Goal: Task Accomplishment & Management: Manage account settings

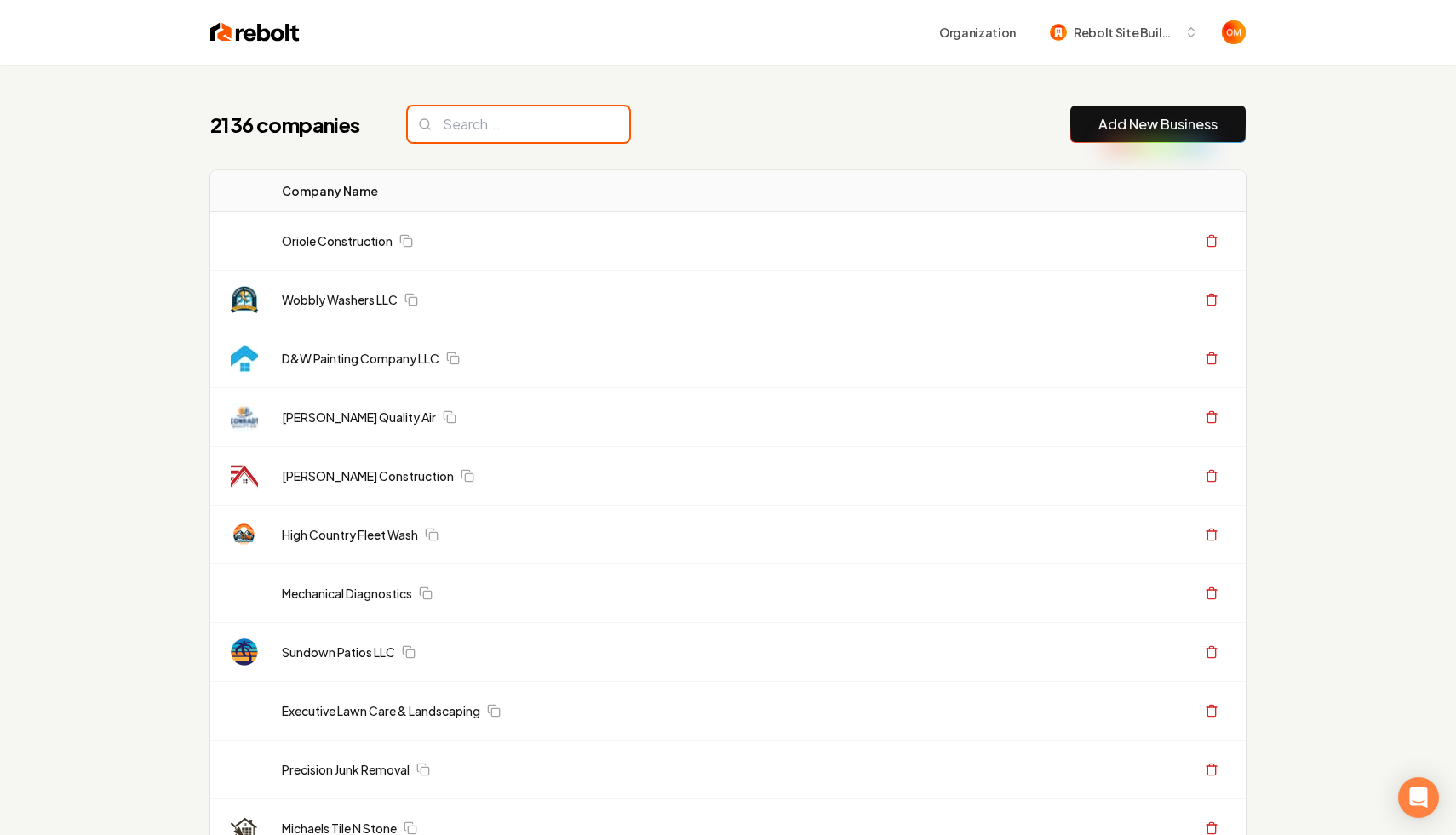
click at [542, 125] on input "search" at bounding box center [518, 124] width 221 height 36
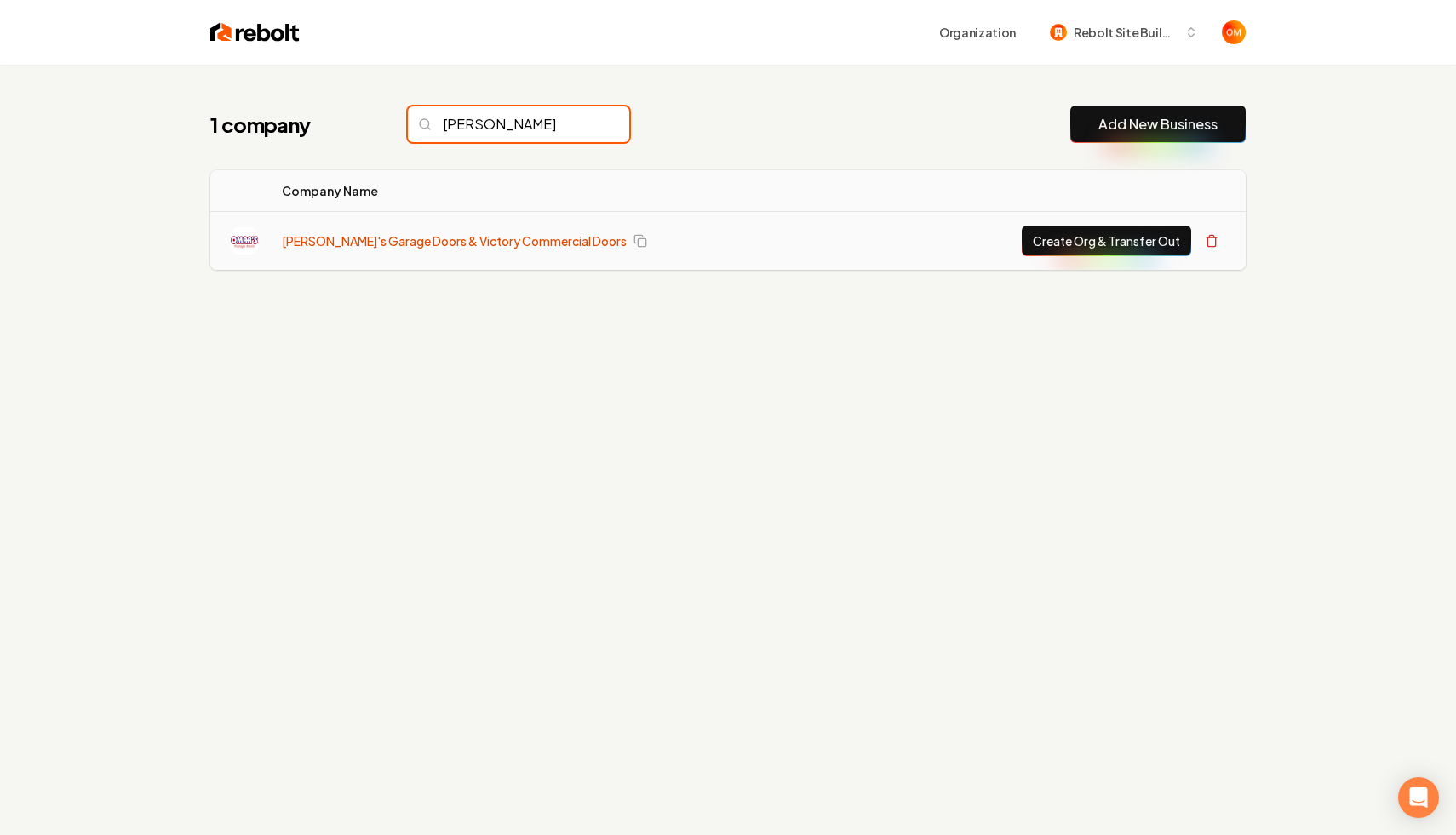
type input "omar"
click at [445, 235] on link "[PERSON_NAME]'s Garage Doors & Victory Commercial Doors" at bounding box center [454, 241] width 345 height 17
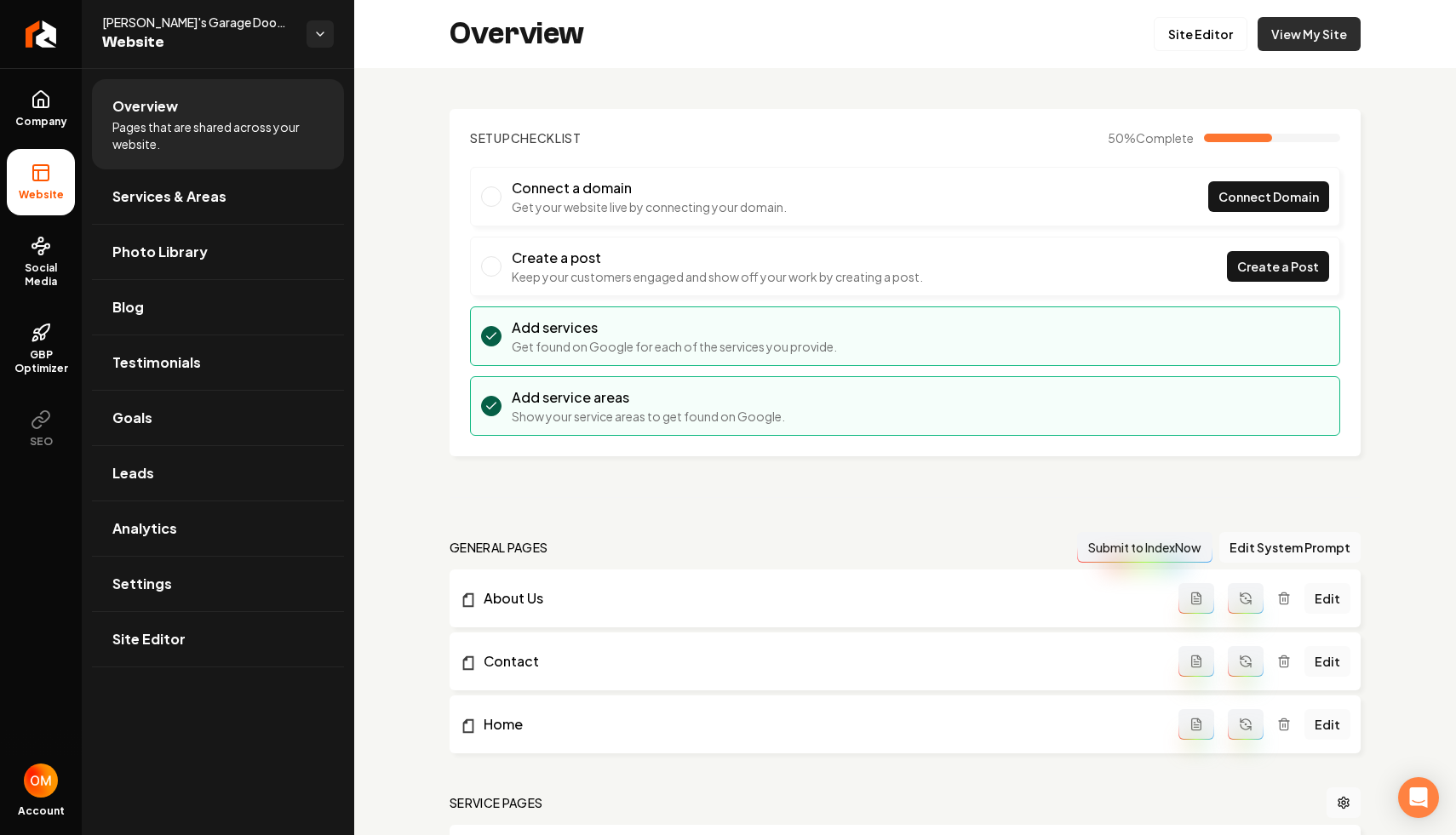
click at [1279, 28] on link "View My Site" at bounding box center [1309, 34] width 103 height 34
click at [1199, 56] on div "Overview Site Editor View My Site" at bounding box center [905, 34] width 1102 height 68
click at [1192, 35] on link "Site Editor" at bounding box center [1200, 34] width 93 height 34
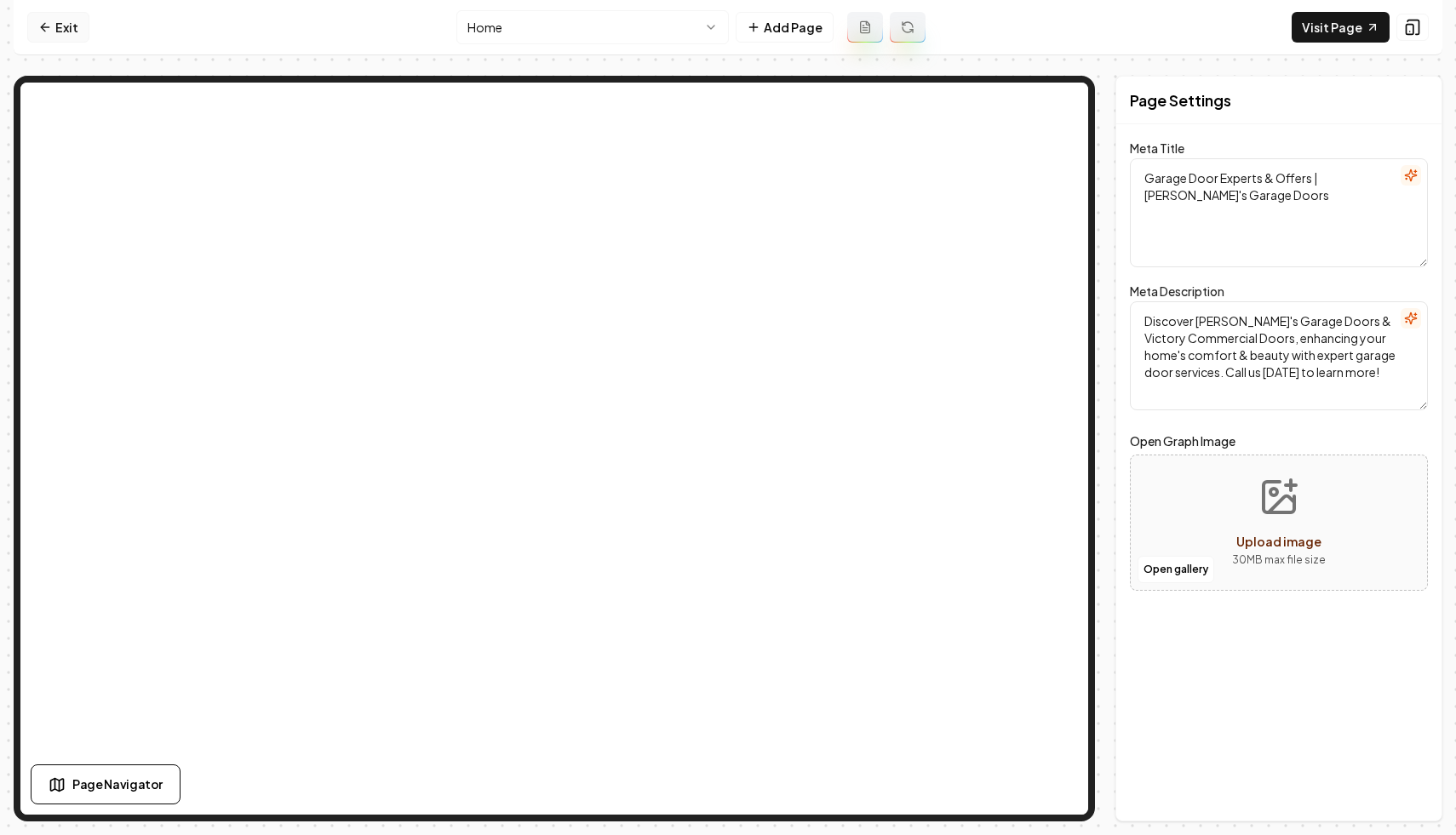
click at [62, 36] on link "Exit" at bounding box center [58, 27] width 62 height 31
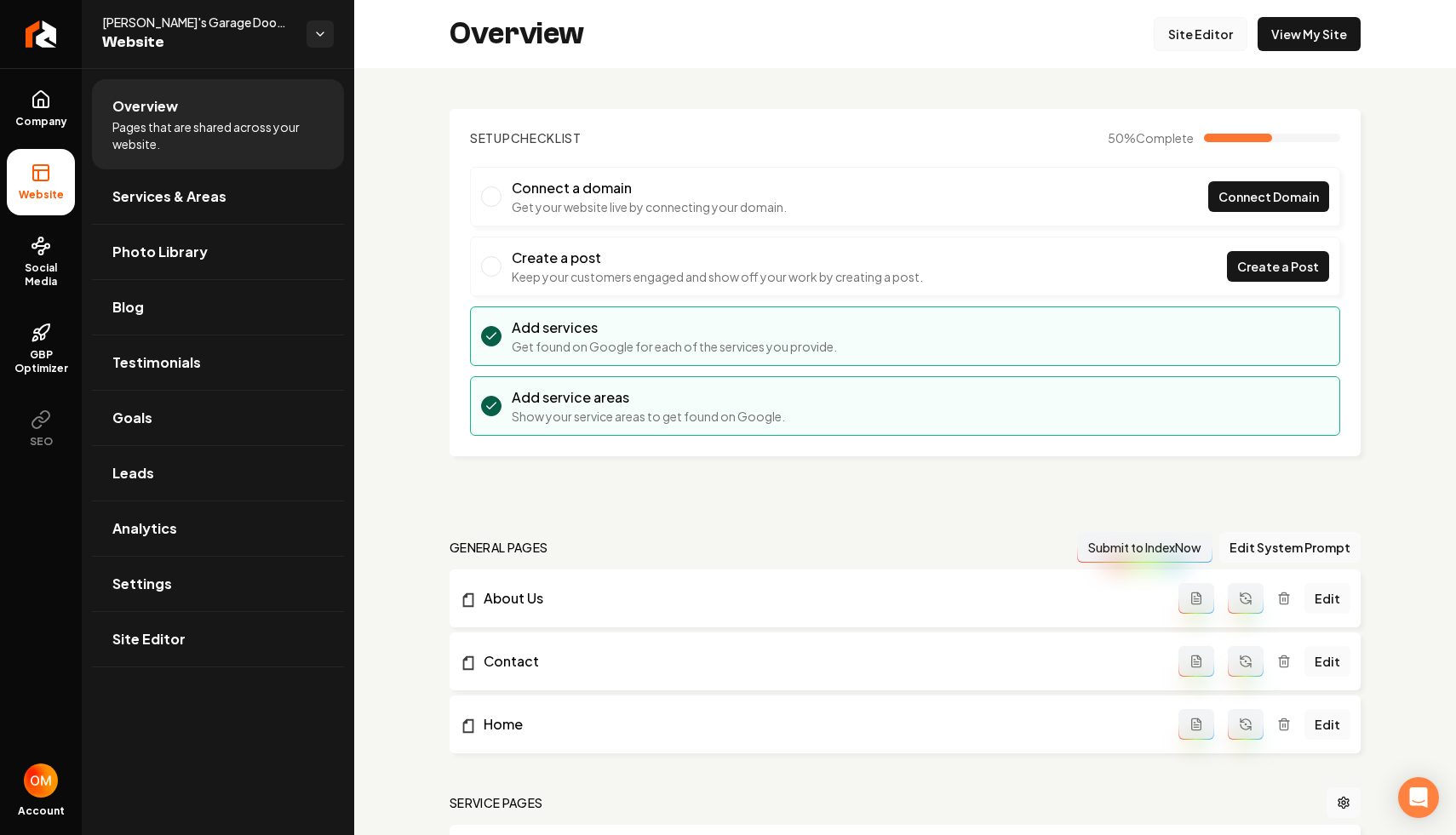
click at [1206, 34] on link "Site Editor" at bounding box center [1200, 34] width 93 height 34
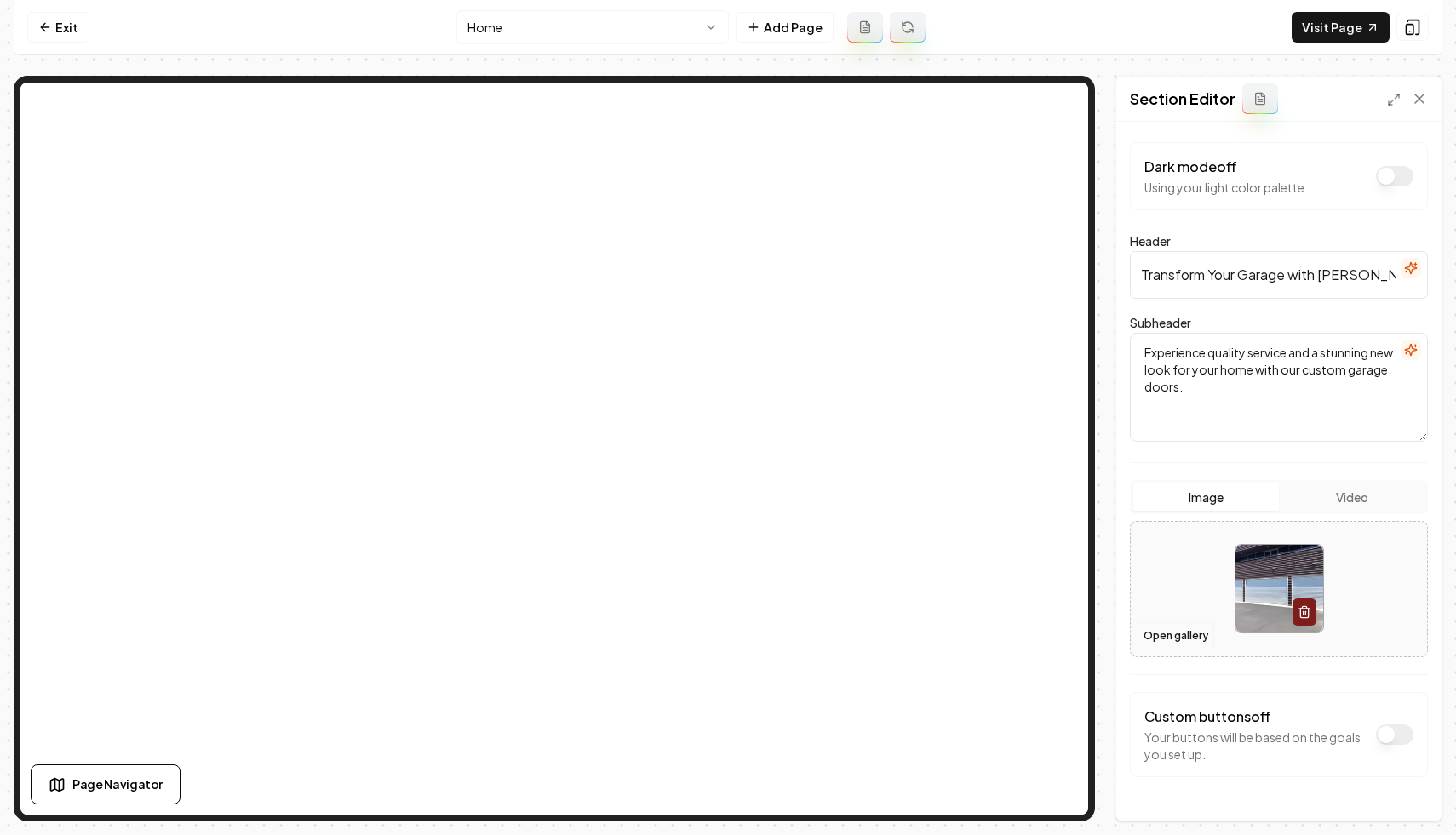
click at [1156, 626] on button "Open gallery" at bounding box center [1175, 635] width 76 height 27
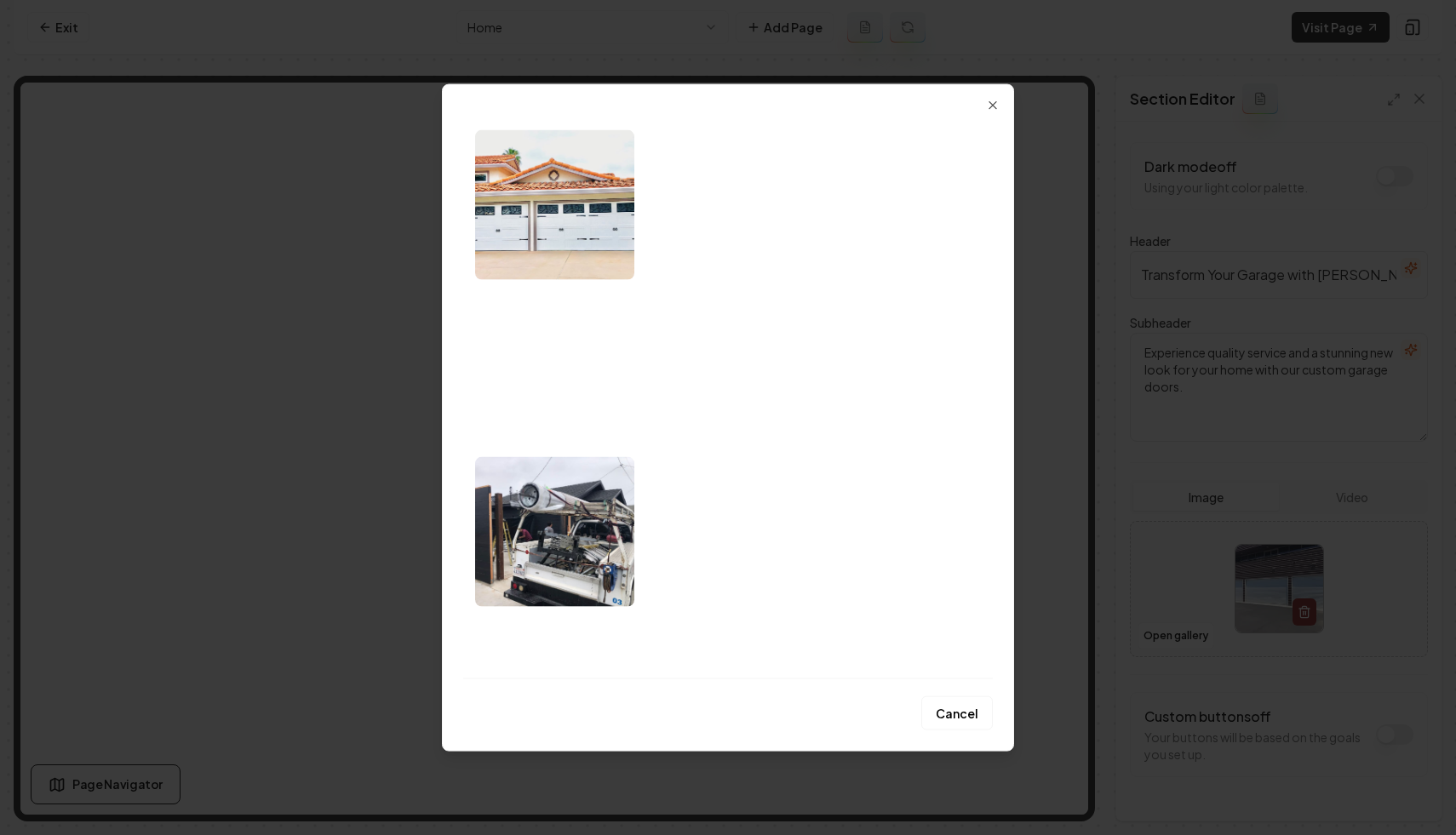
scroll to position [1524, 0]
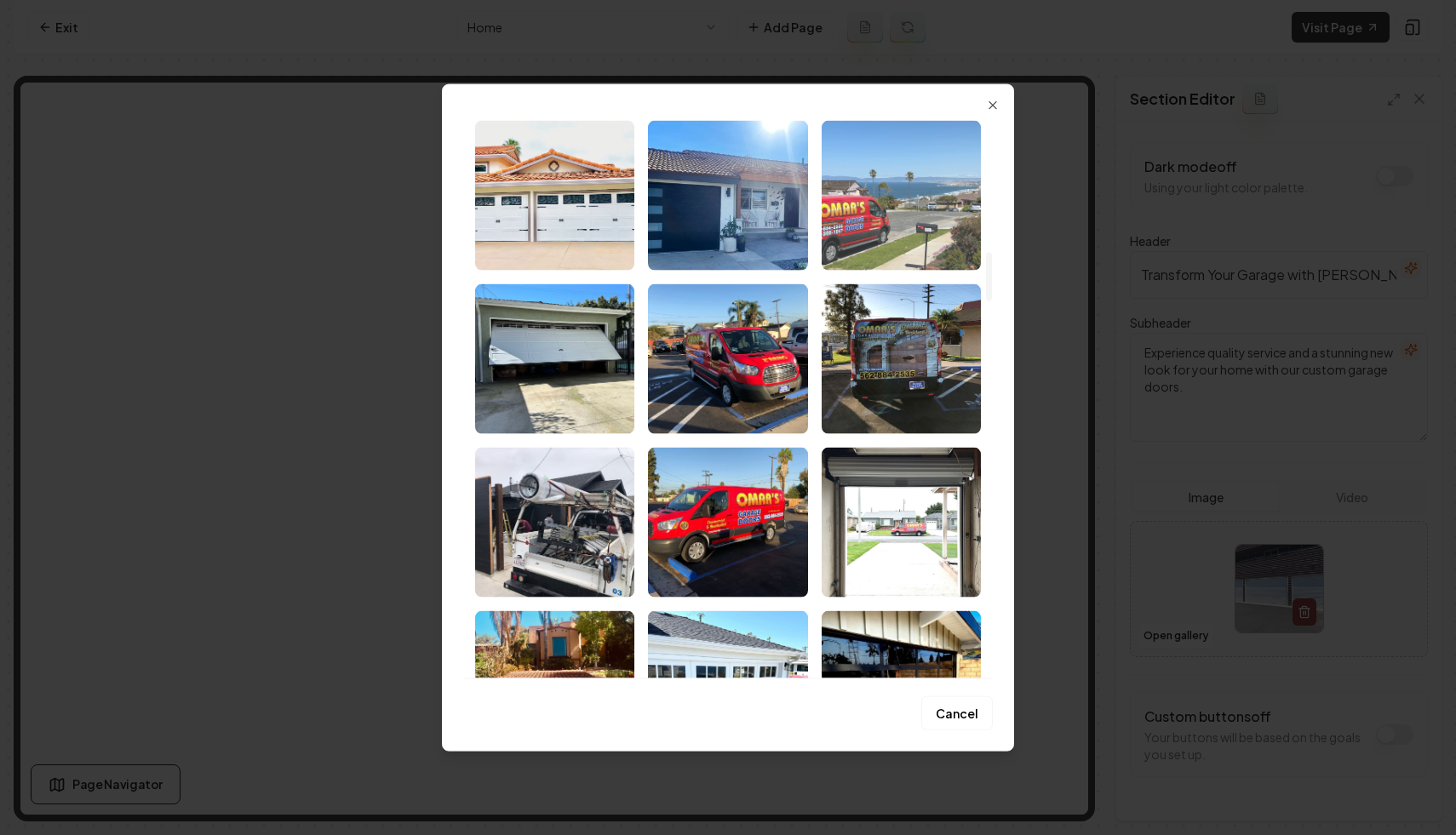
click at [904, 197] on img "Select image image_68a9119d5c7cd75eb834b07d.jpeg" at bounding box center [901, 195] width 159 height 150
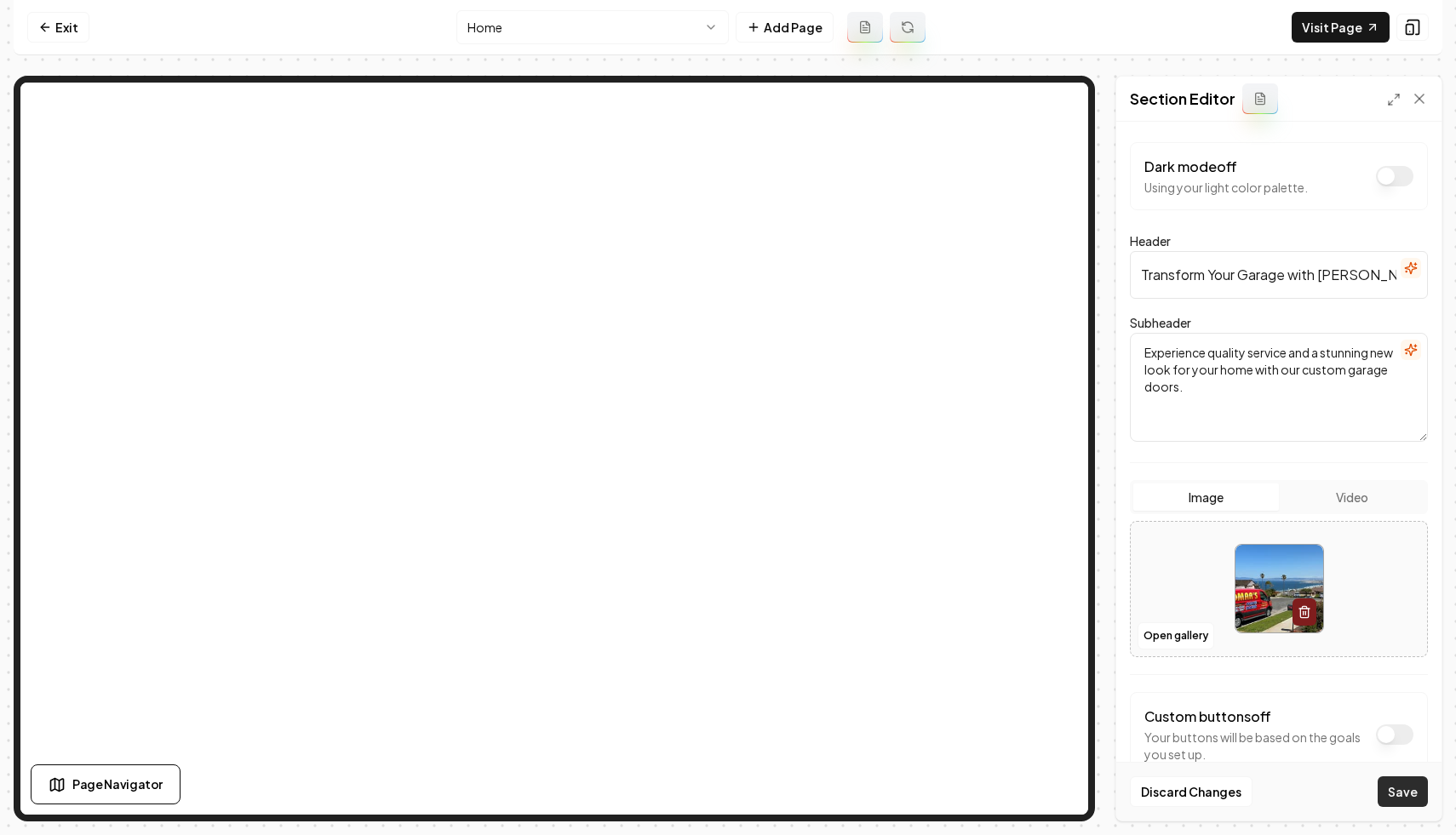
click at [1398, 788] on button "Save" at bounding box center [1402, 792] width 50 height 31
click at [1172, 624] on button "Open gallery" at bounding box center [1175, 635] width 76 height 27
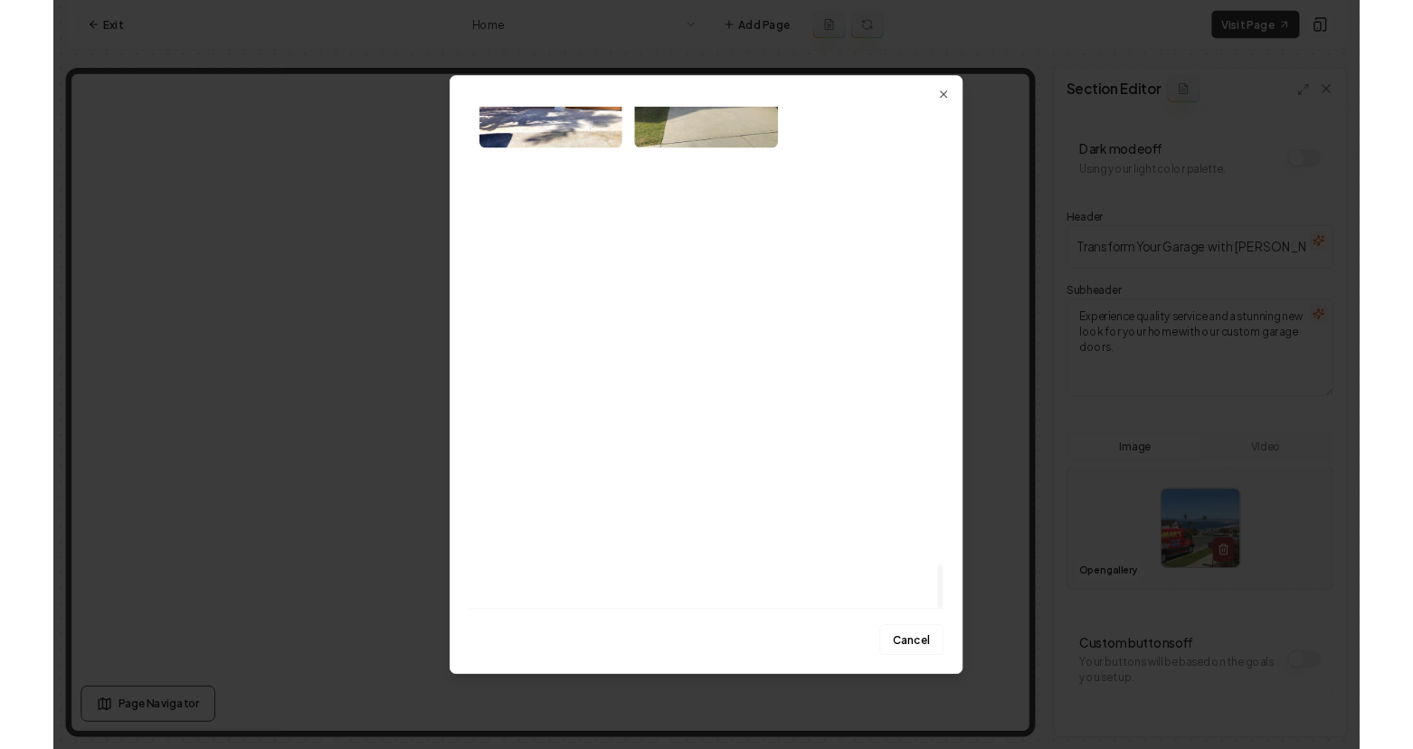
scroll to position [6228, 0]
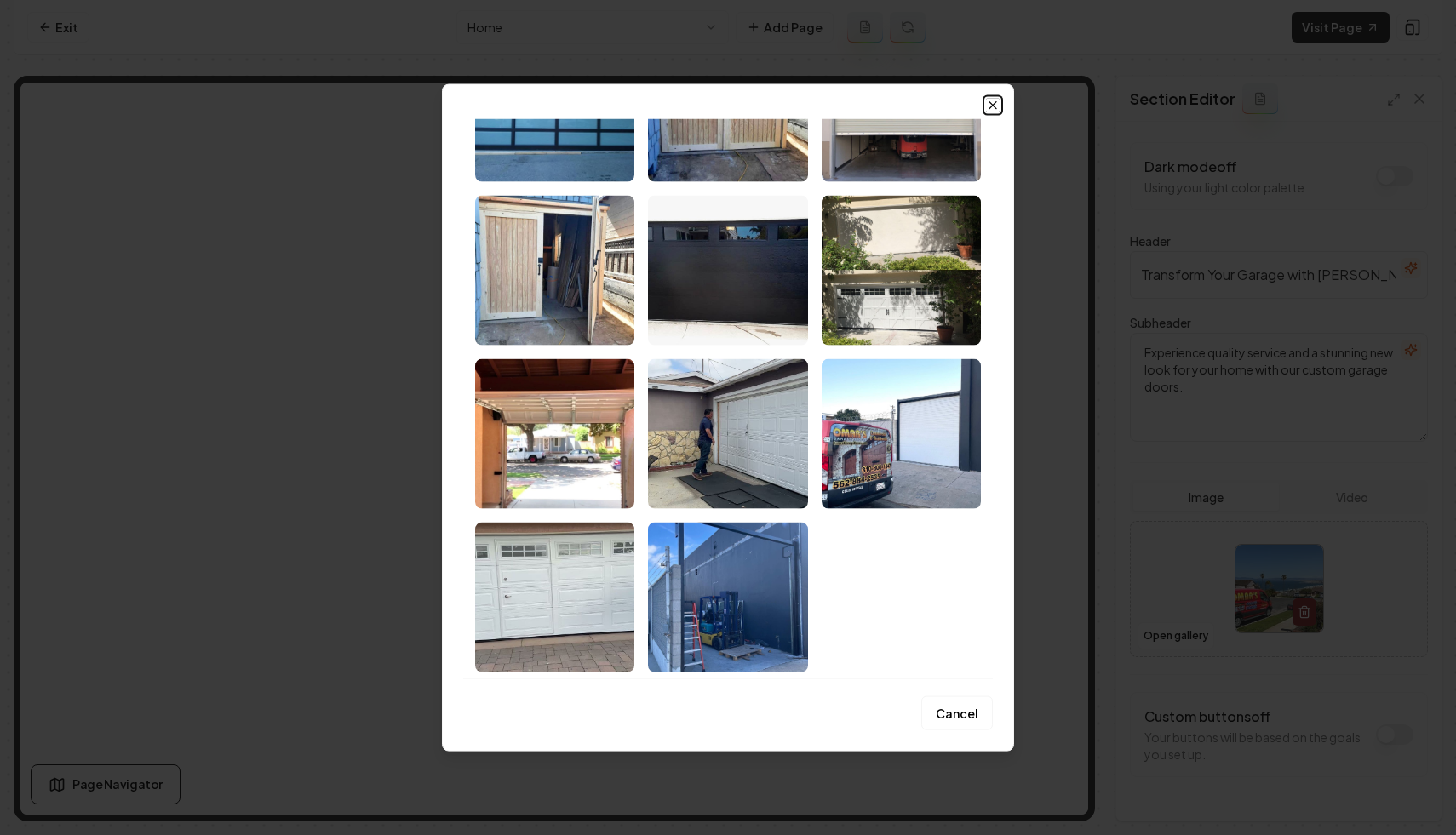
click at [997, 107] on icon "button" at bounding box center [993, 104] width 13 height 13
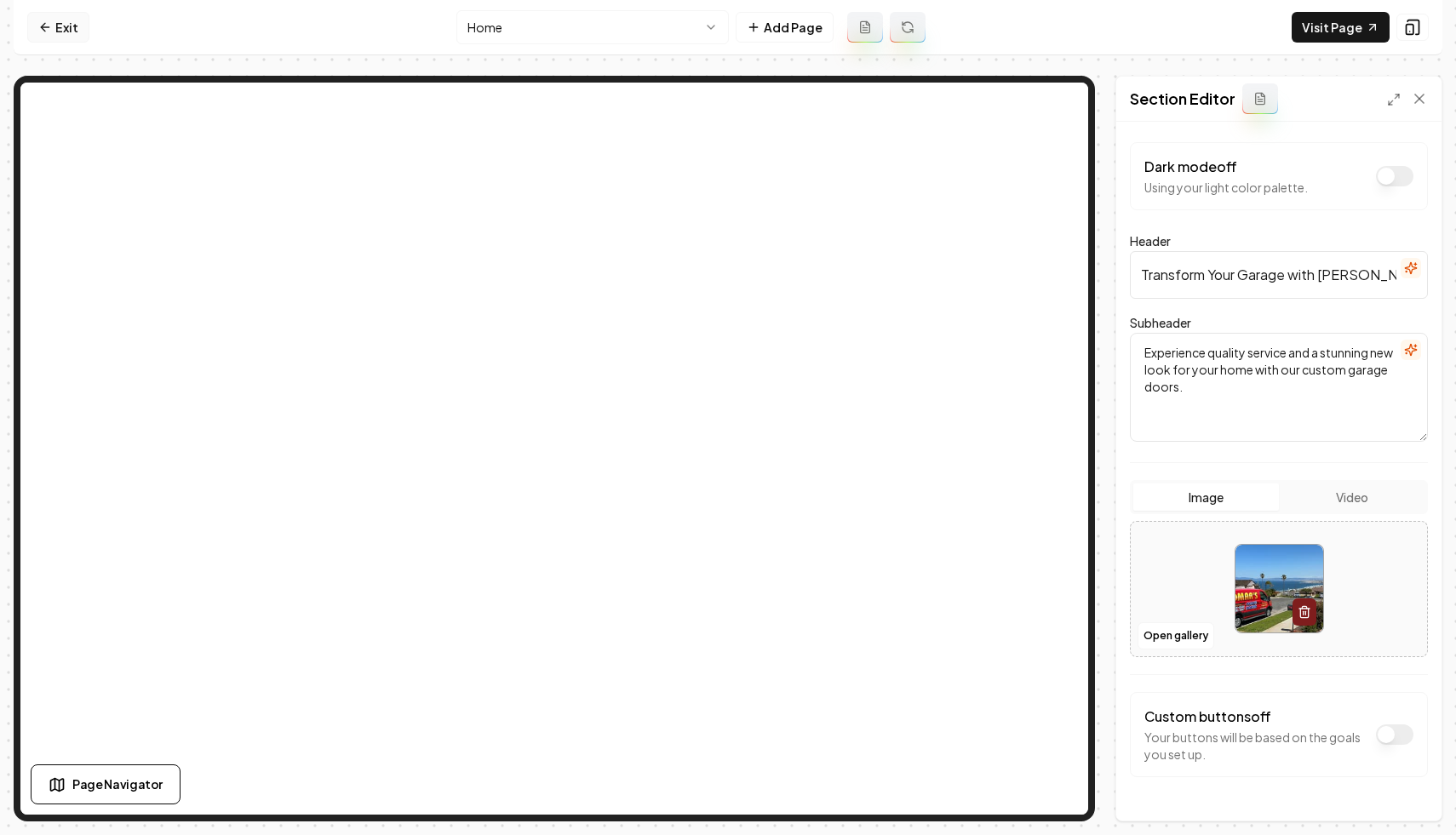
click at [50, 38] on link "Exit" at bounding box center [58, 27] width 62 height 31
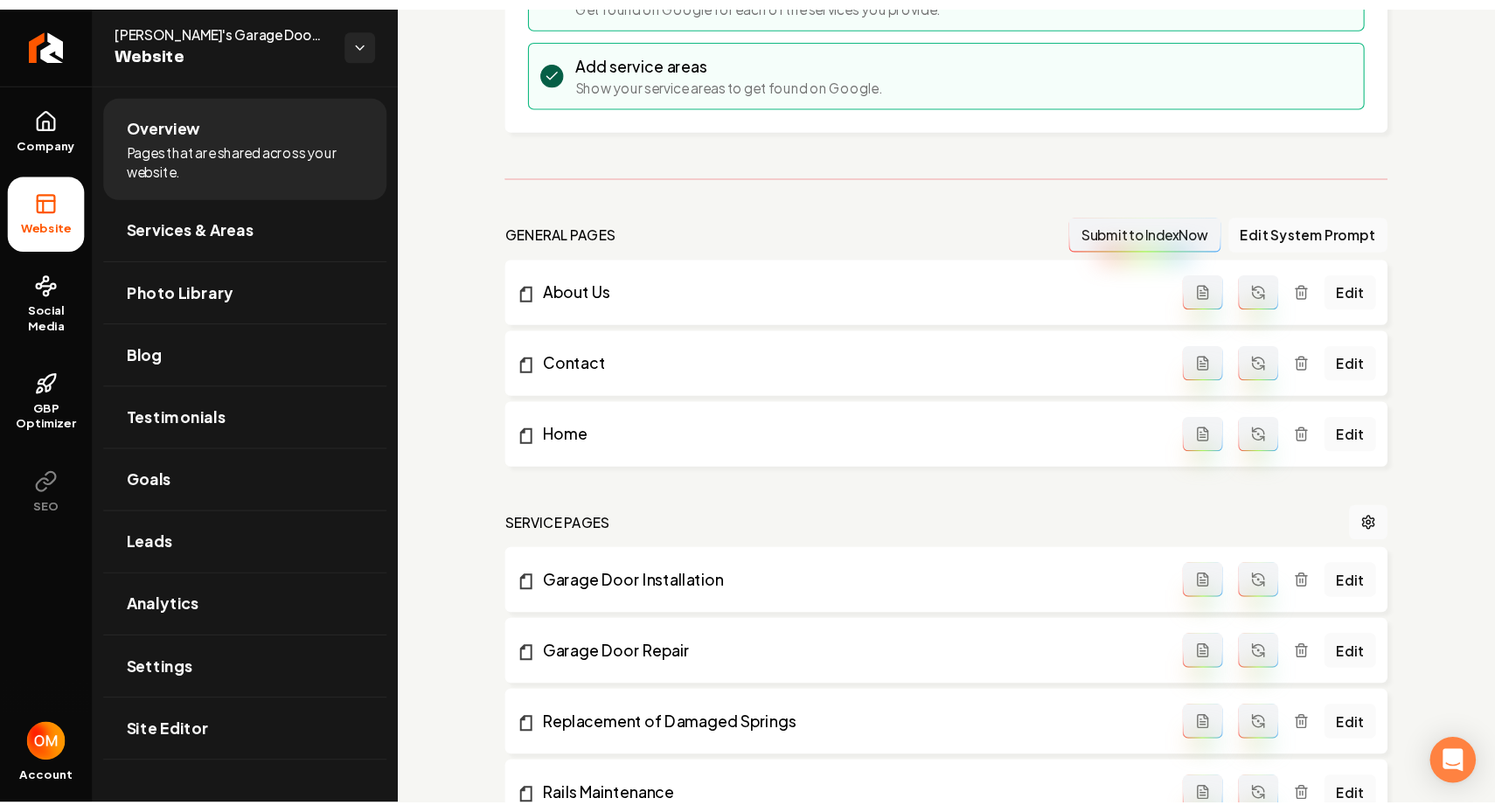
scroll to position [385, 0]
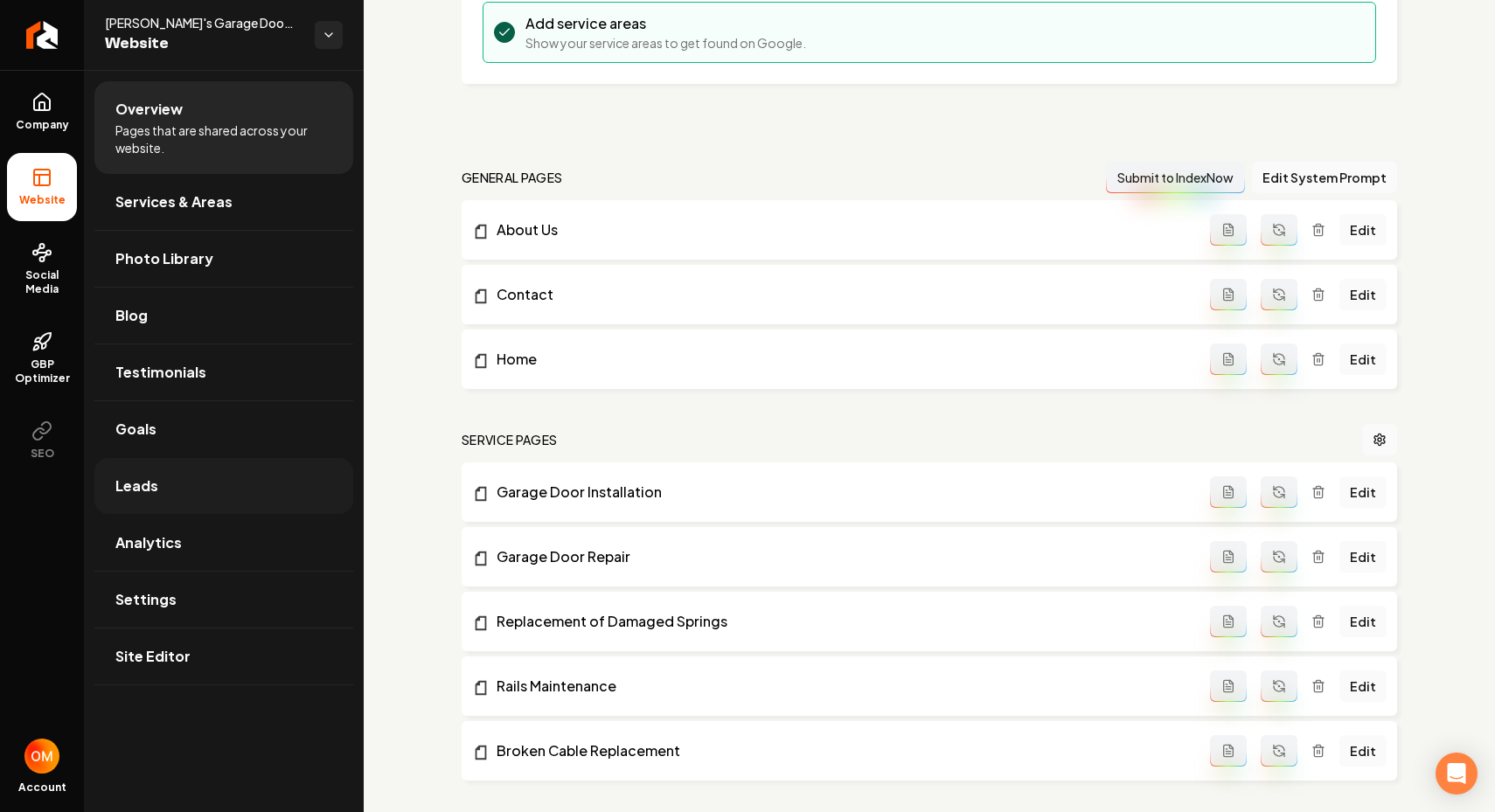
click at [206, 478] on link "Leads" at bounding box center [224, 486] width 259 height 56
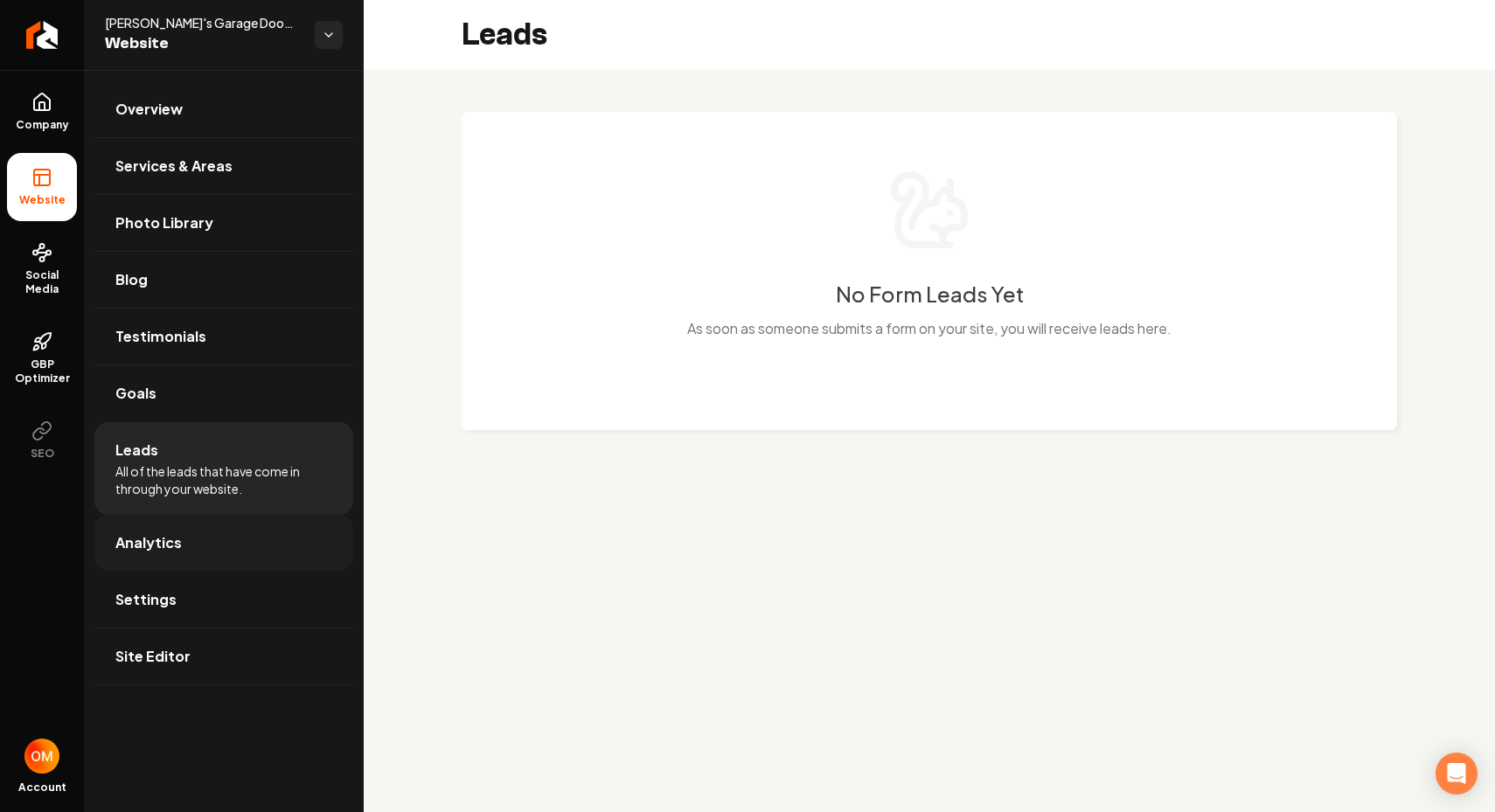
click at [197, 546] on link "Analytics" at bounding box center [224, 543] width 259 height 56
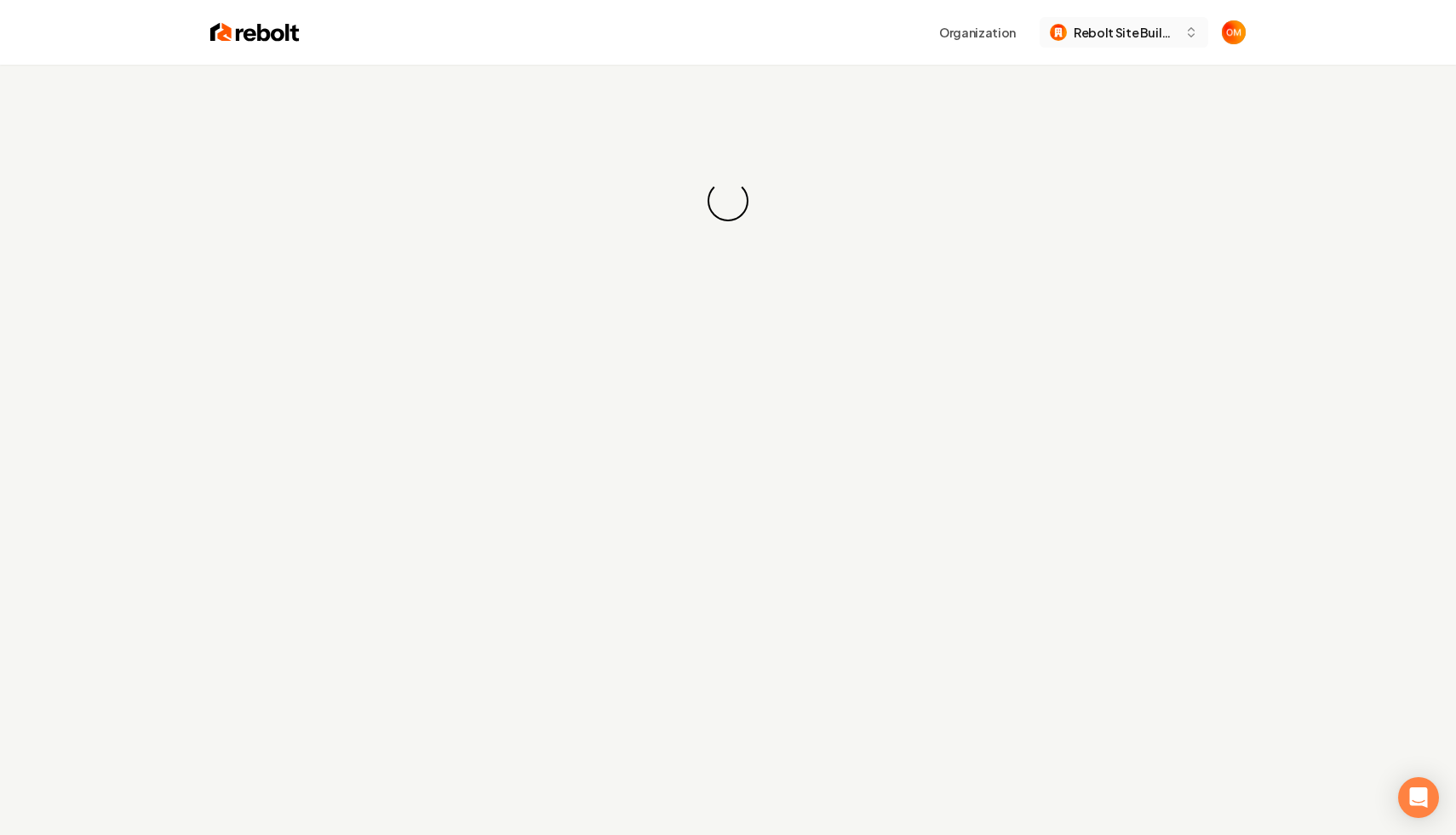
click at [1133, 30] on span "Rebolt Site Builder" at bounding box center [1125, 32] width 104 height 18
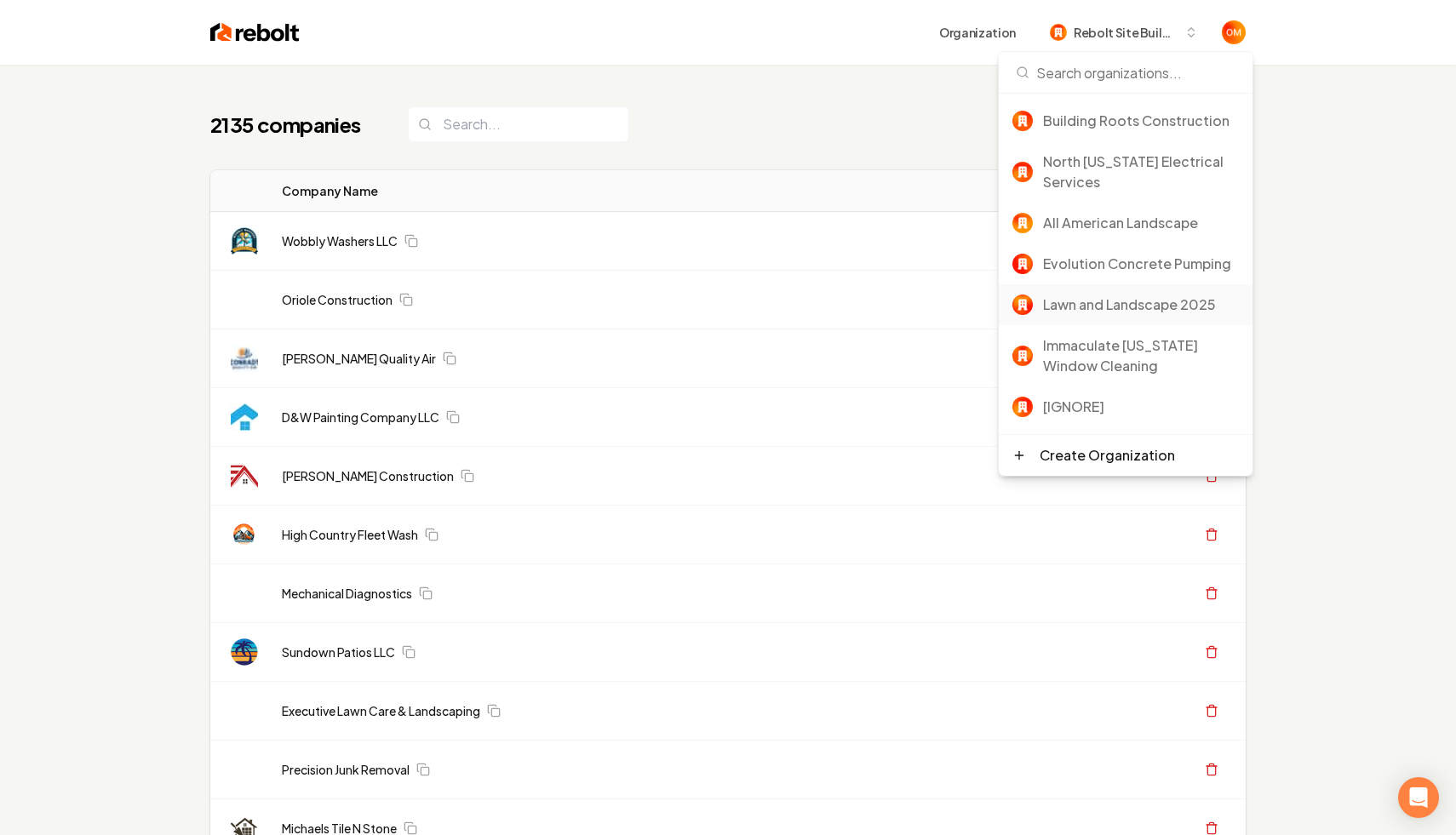
click at [1088, 304] on div "Lawn and Landscape 2025" at bounding box center [1141, 305] width 196 height 21
